Goal: Find specific page/section: Find specific page/section

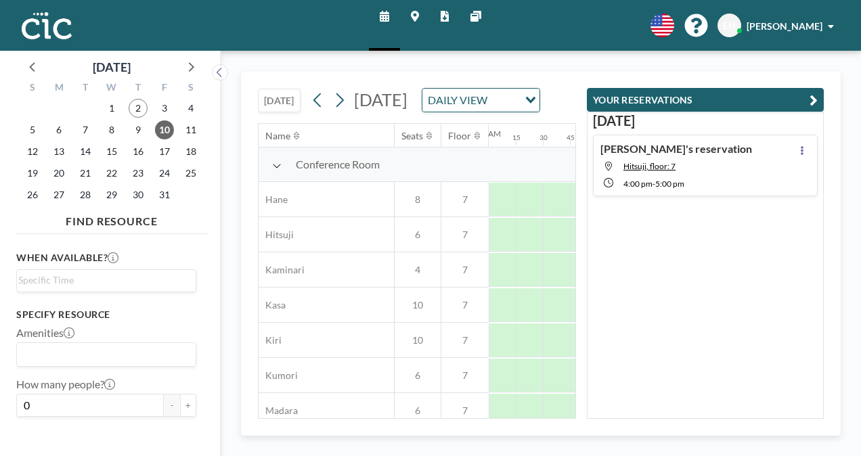
scroll to position [0, 839]
click at [283, 72] on div "[DATE] [DATE] DAILY VIEW Loading..." at bounding box center [417, 97] width 318 height 51
click at [51, 23] on img at bounding box center [47, 25] width 50 height 27
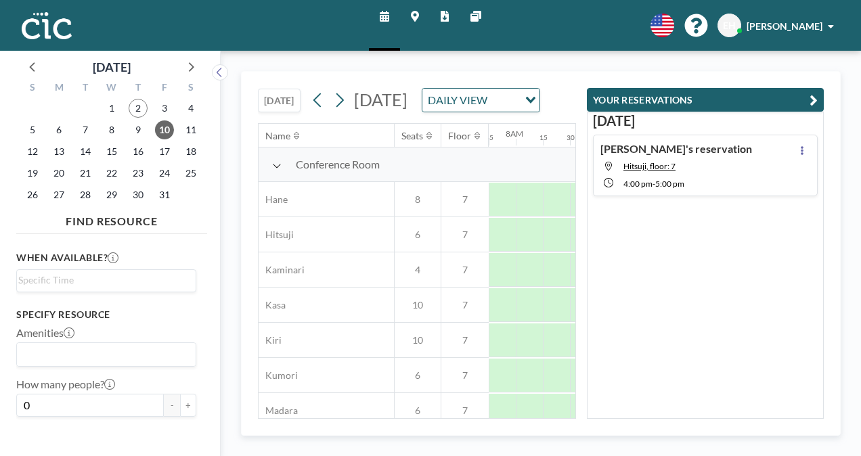
click at [388, 19] on icon at bounding box center [384, 16] width 9 height 11
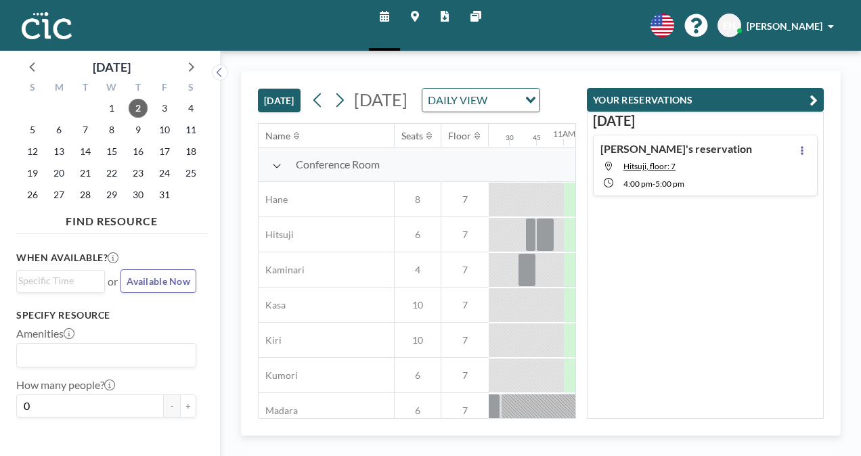
scroll to position [0, 1164]
